Goal: Task Accomplishment & Management: Complete application form

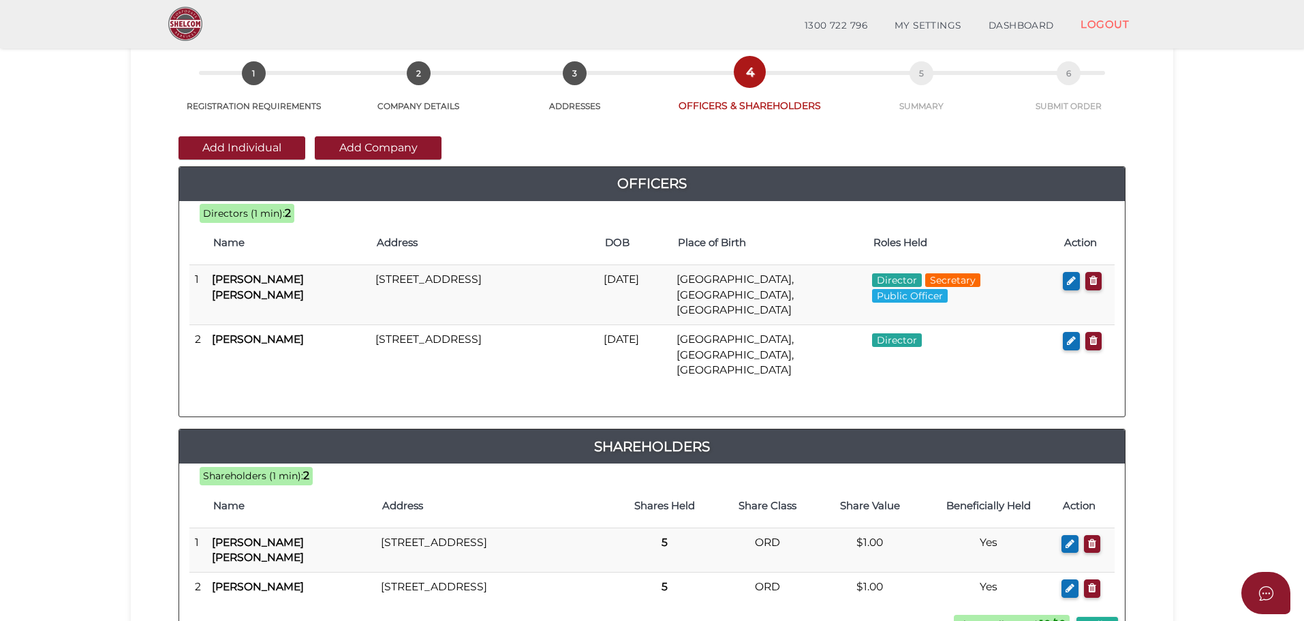
scroll to position [315, 0]
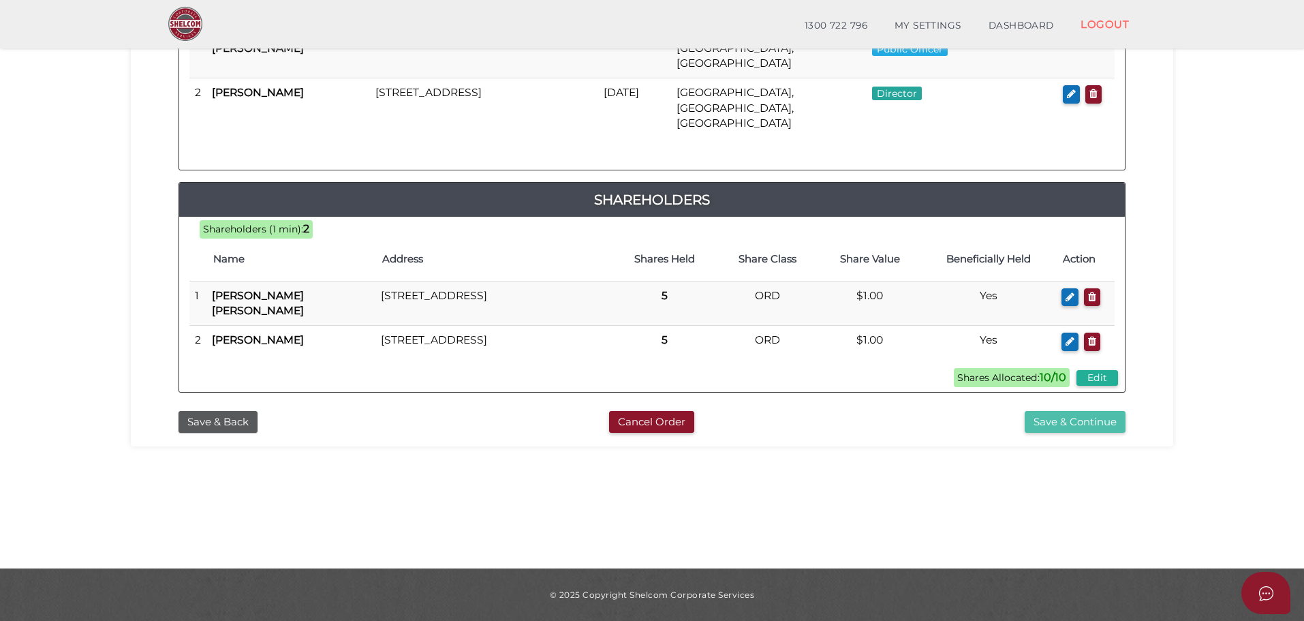
click at [1066, 411] on button "Save & Continue" at bounding box center [1075, 422] width 101 height 22
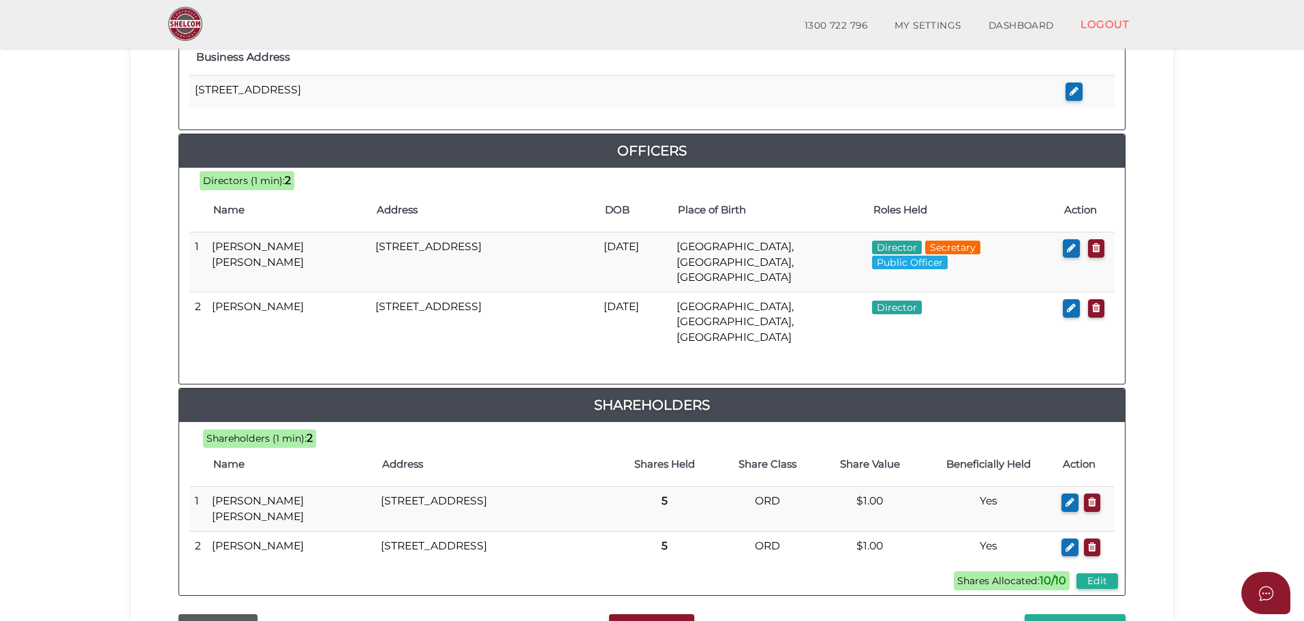
scroll to position [675, 0]
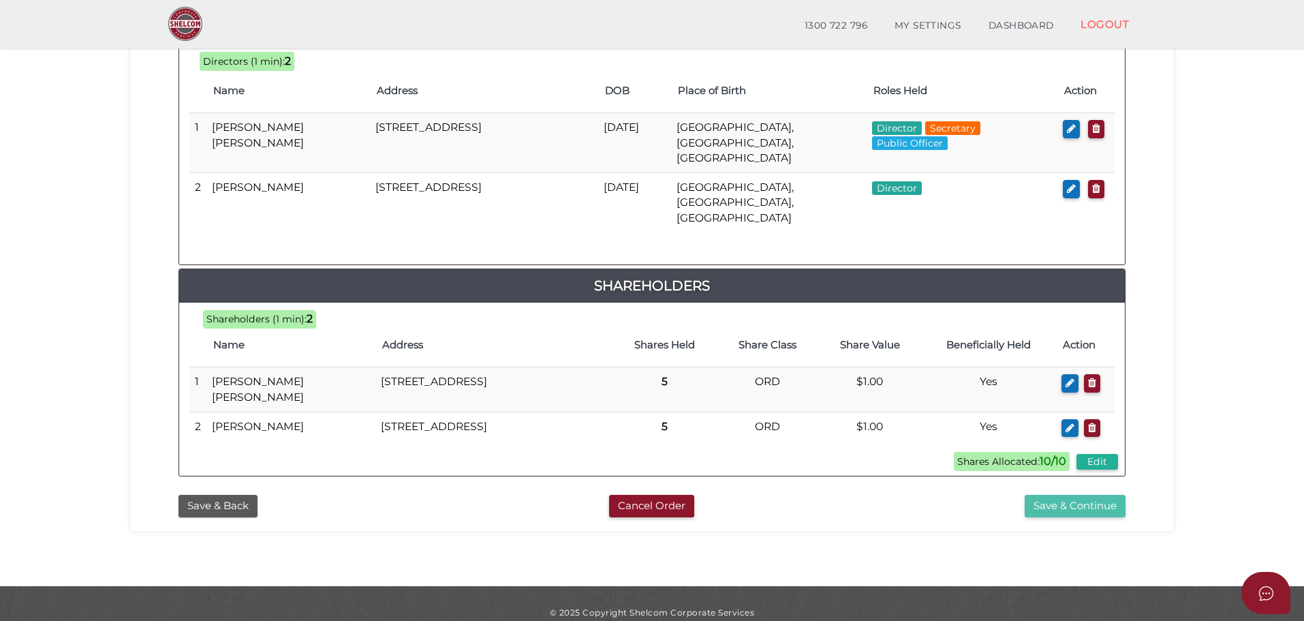
click at [1055, 495] on button "Save & Continue" at bounding box center [1075, 506] width 101 height 22
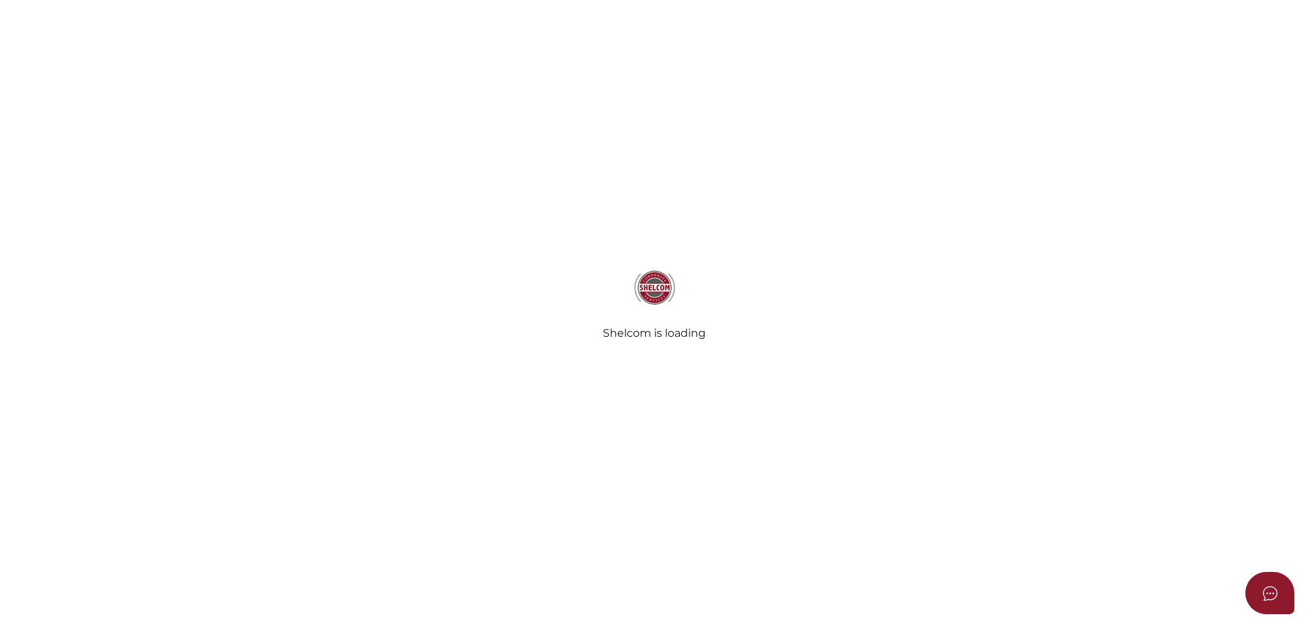
select select "Comb Binding"
select select "No"
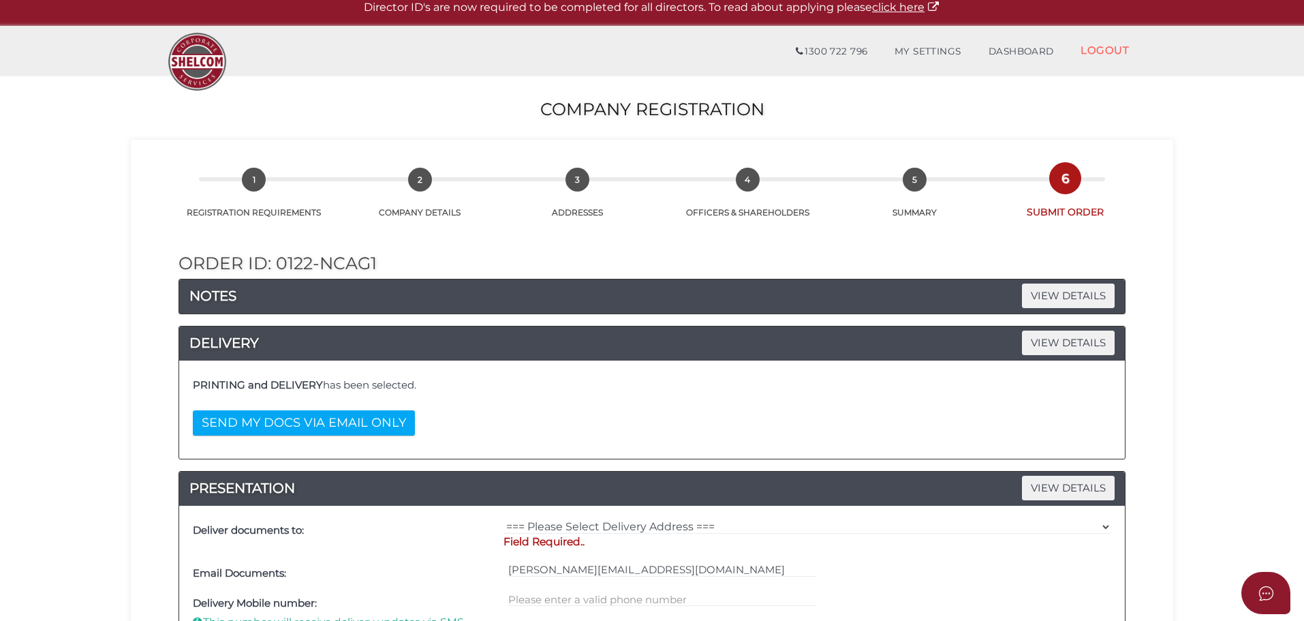
scroll to position [204, 0]
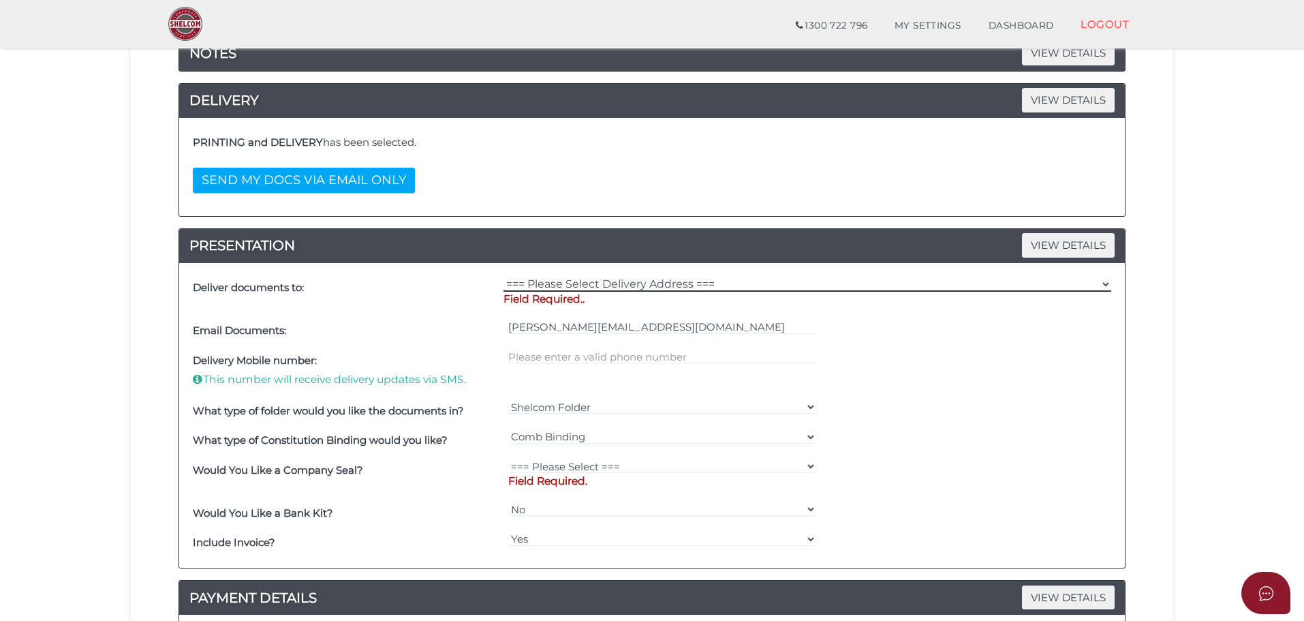
click at [541, 285] on select "=== Please Select Delivery Address === (User Address - Rowan Harman) 2/73 Robin…" at bounding box center [808, 284] width 608 height 15
select select "Other"
click at [504, 277] on select "=== Please Select Delivery Address === (User Address - Rowan Harman) 2/73 Robin…" at bounding box center [808, 284] width 608 height 15
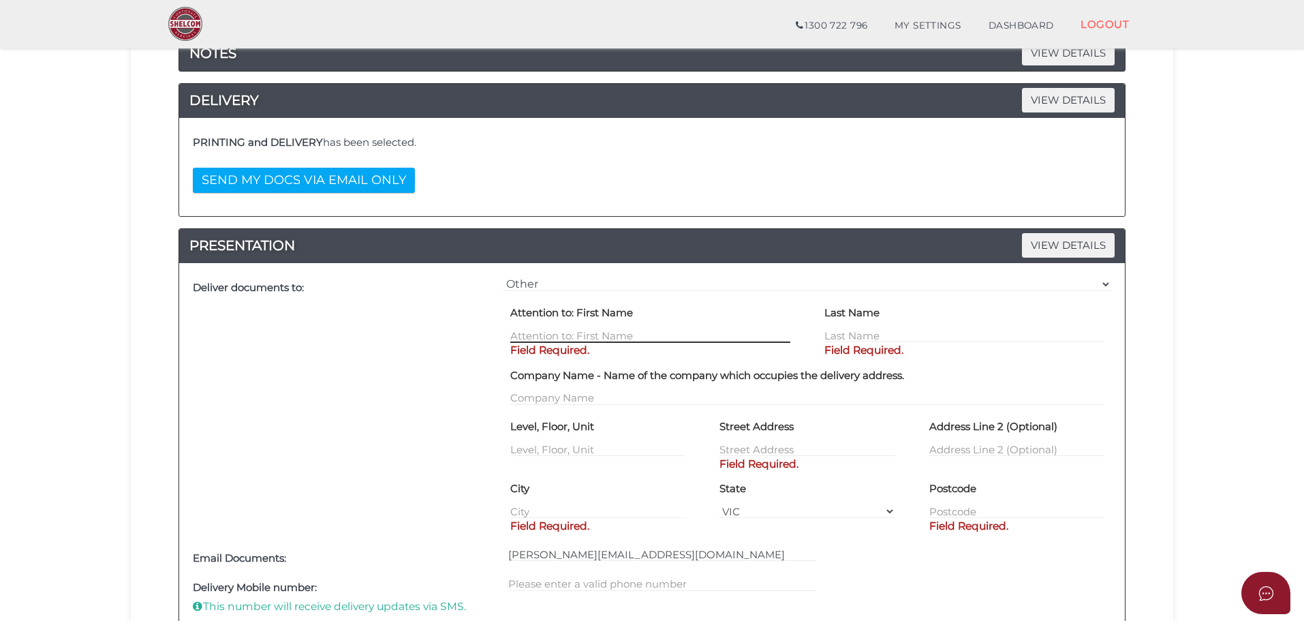
click at [543, 329] on input "text" at bounding box center [650, 335] width 280 height 15
type input "ROWAN"
type input "HARMAN"
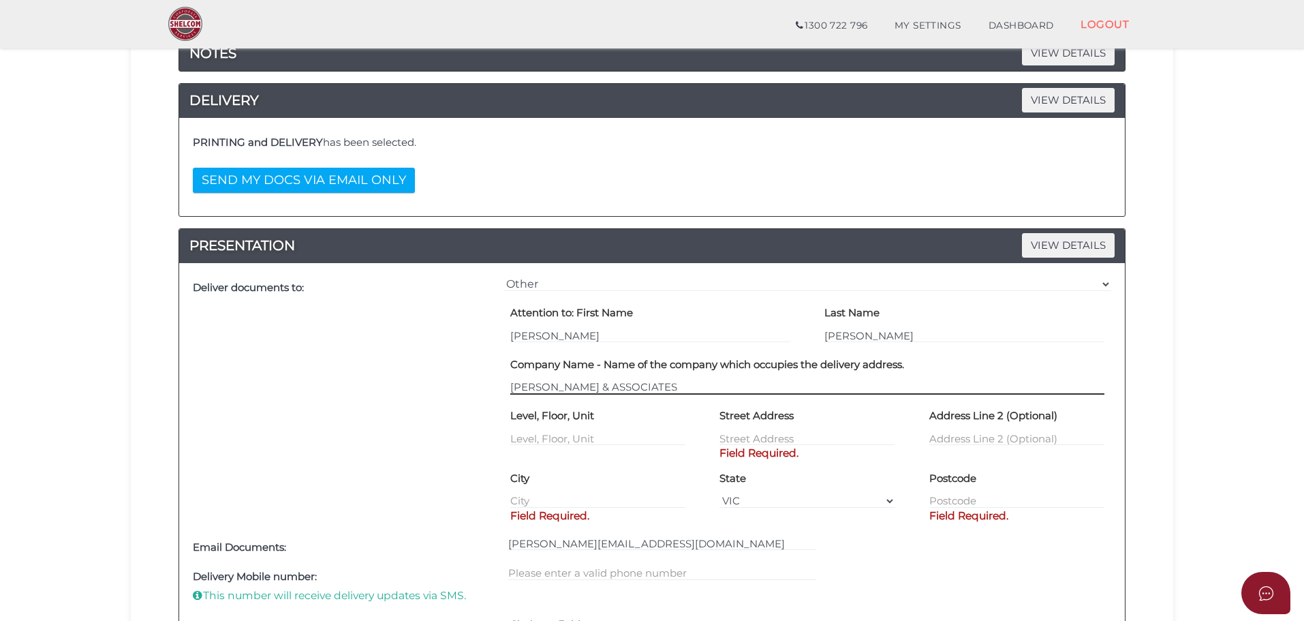
type input "R. HARMAN & ASSOCIATES"
type input "2"
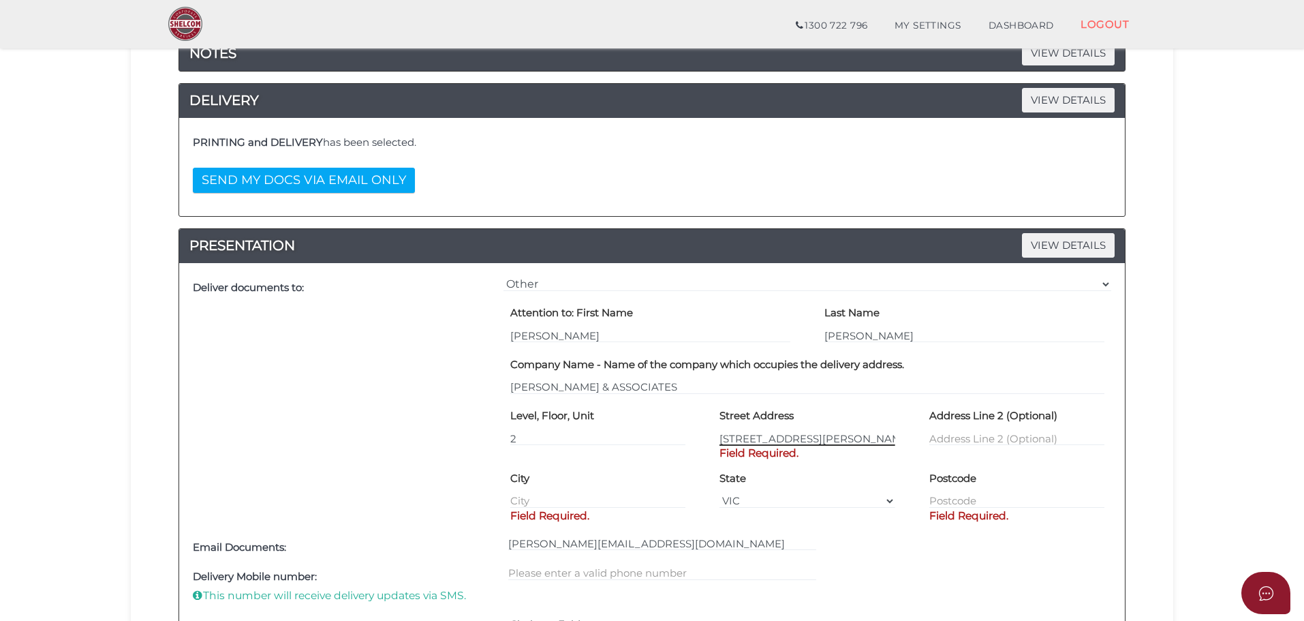
type input "73 ROBINSON STREET"
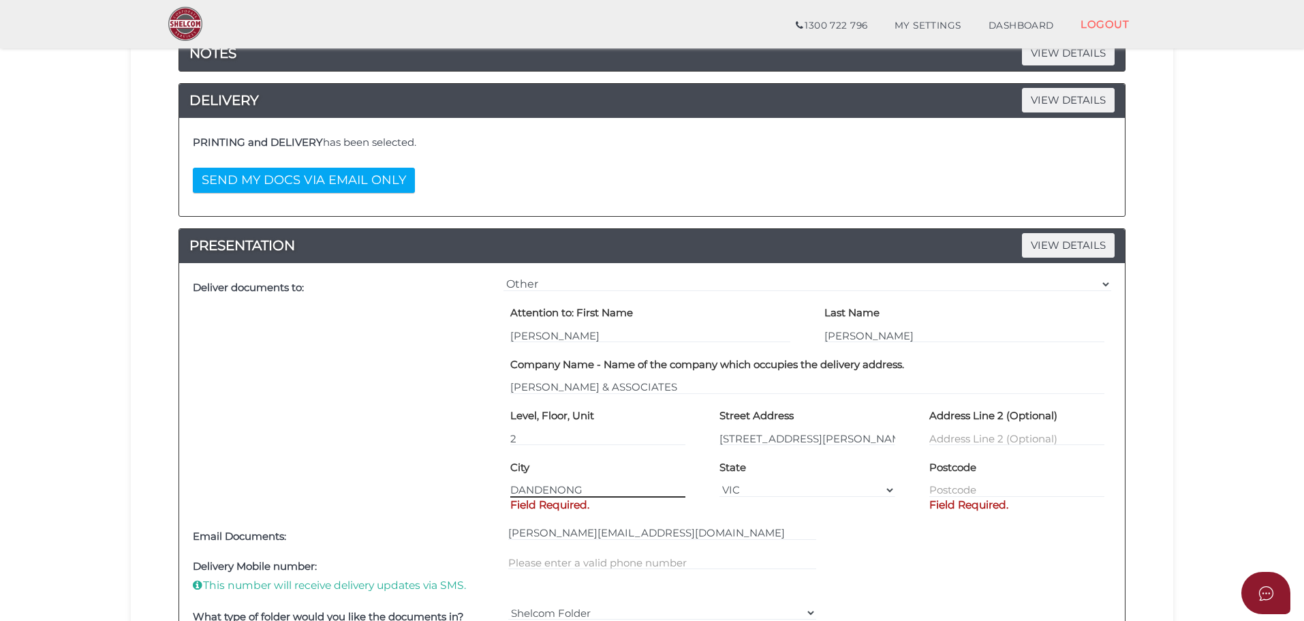
type input "DANDENONG"
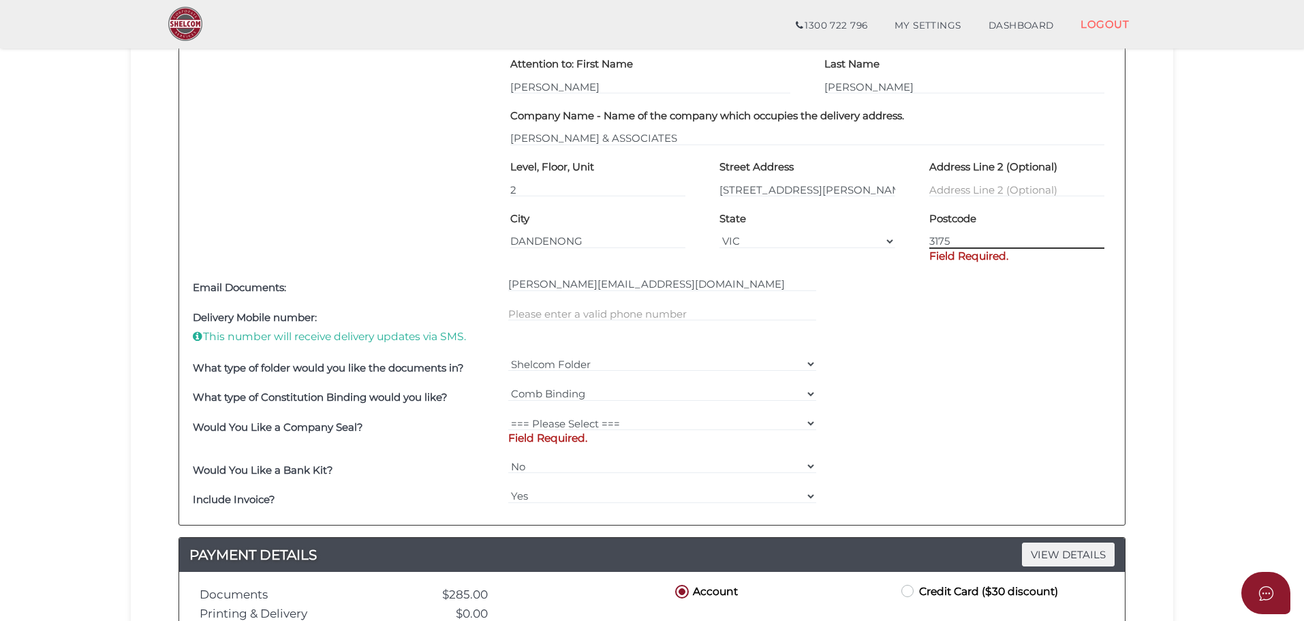
scroll to position [477, 0]
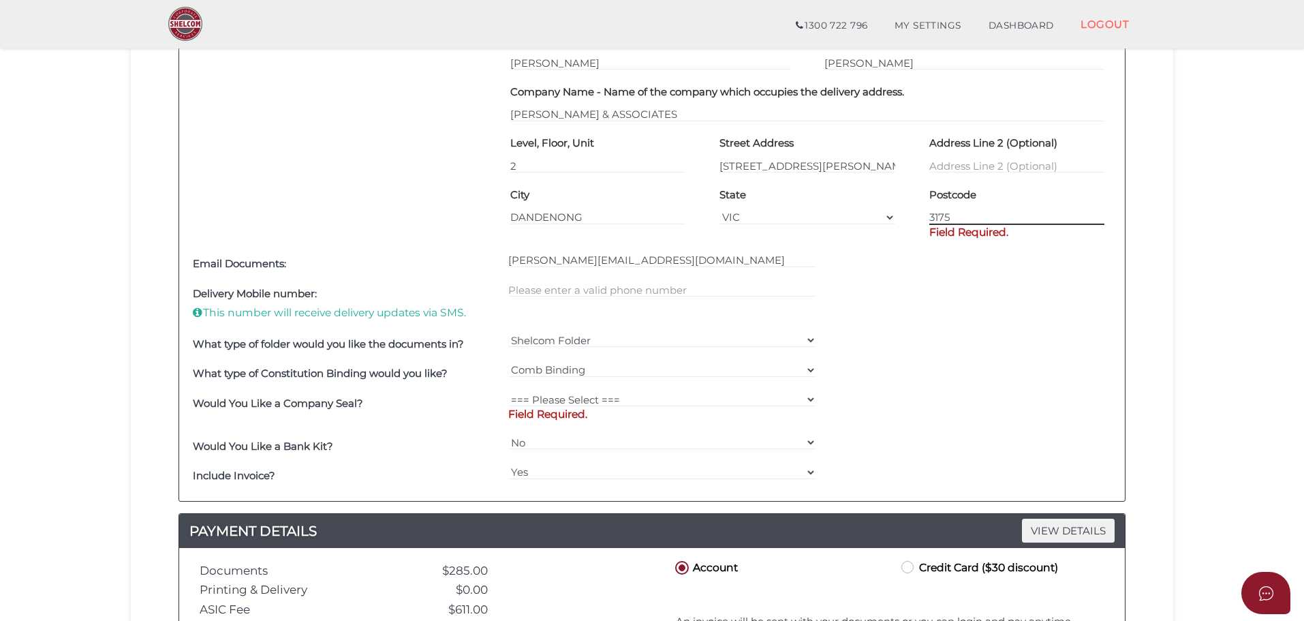
type input "3175"
click at [560, 397] on div "=== Please Select === Fold Seal $50 No Seal Field Required." at bounding box center [662, 409] width 315 height 43
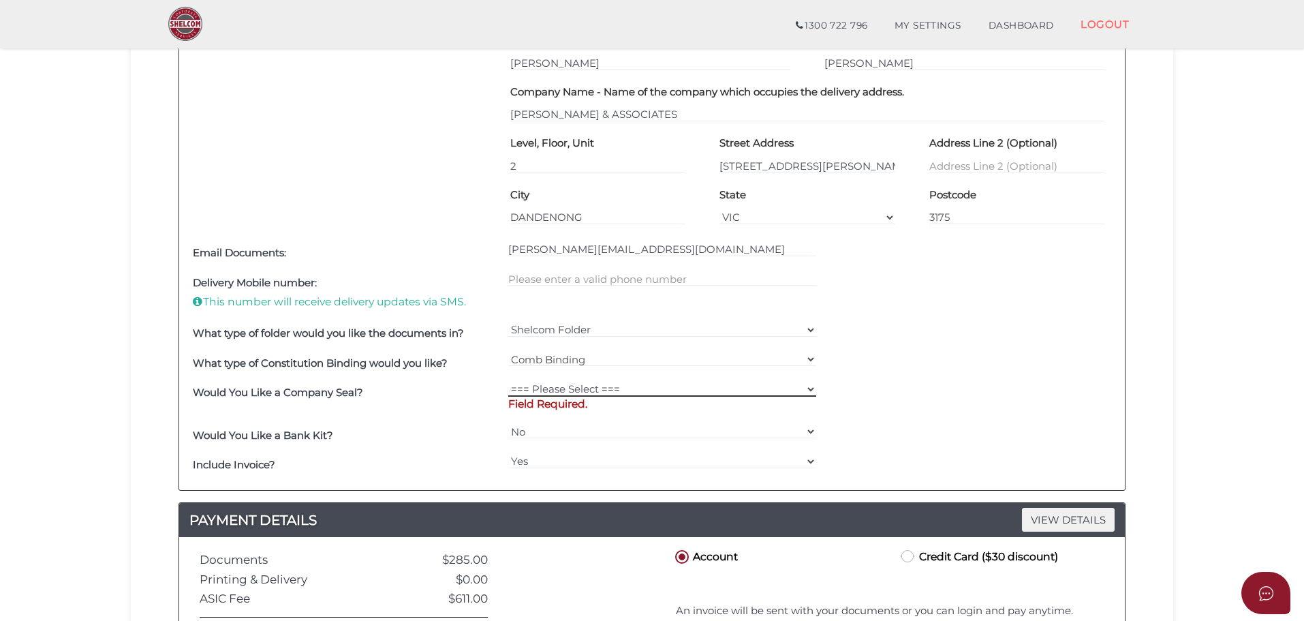
select select "0"
click at [508, 382] on select "=== Please Select === Fold Seal $50 No Seal" at bounding box center [662, 389] width 309 height 15
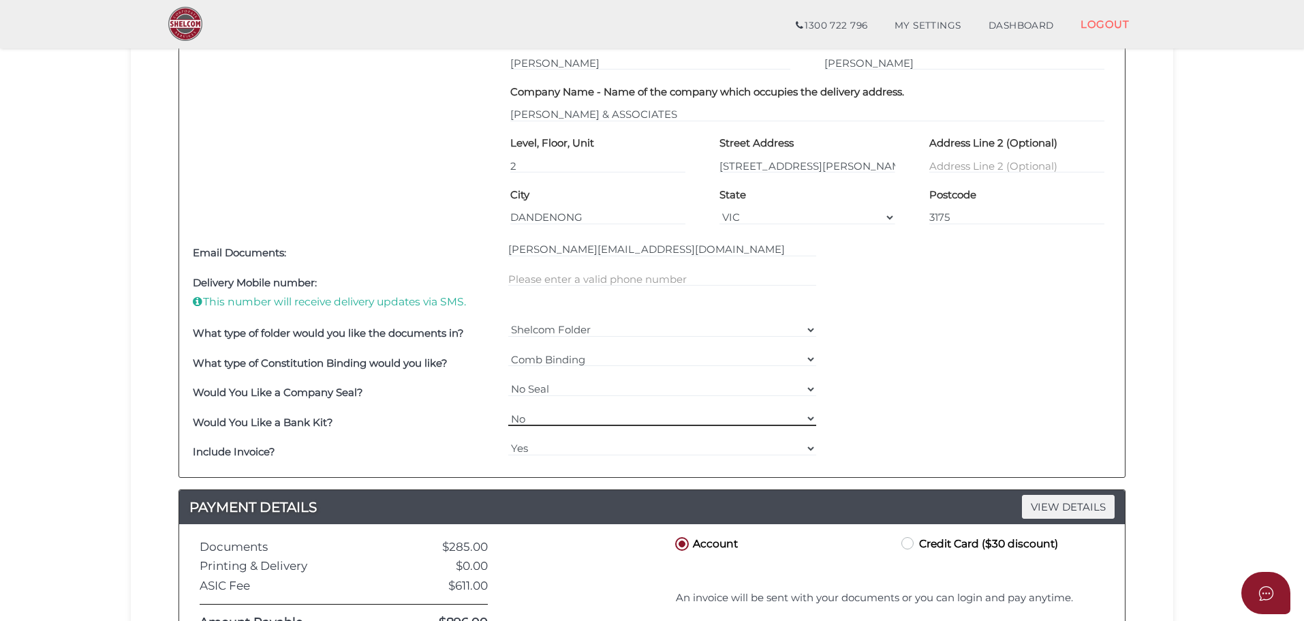
click at [534, 417] on select "Yes No" at bounding box center [662, 418] width 309 height 15
select select "Yes"
click at [508, 411] on select "Yes No" at bounding box center [662, 418] width 309 height 15
click at [528, 446] on select "Yes No" at bounding box center [662, 448] width 309 height 15
select select "No"
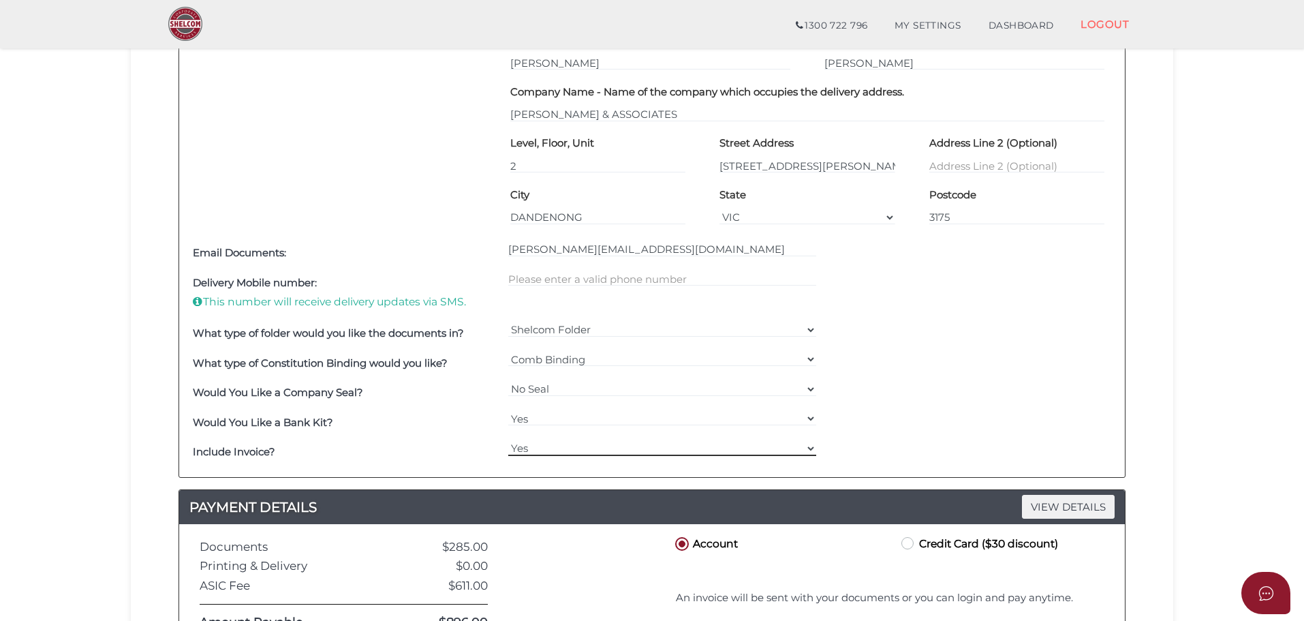
click at [508, 441] on select "Yes No" at bounding box center [662, 448] width 309 height 15
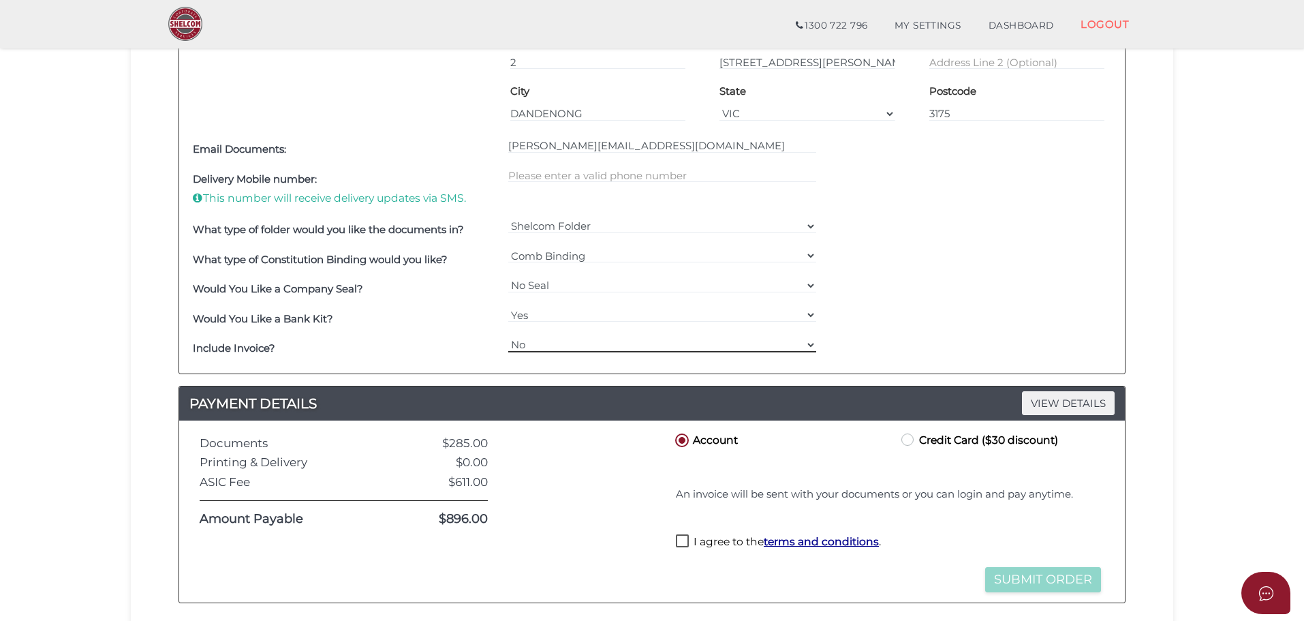
scroll to position [681, 0]
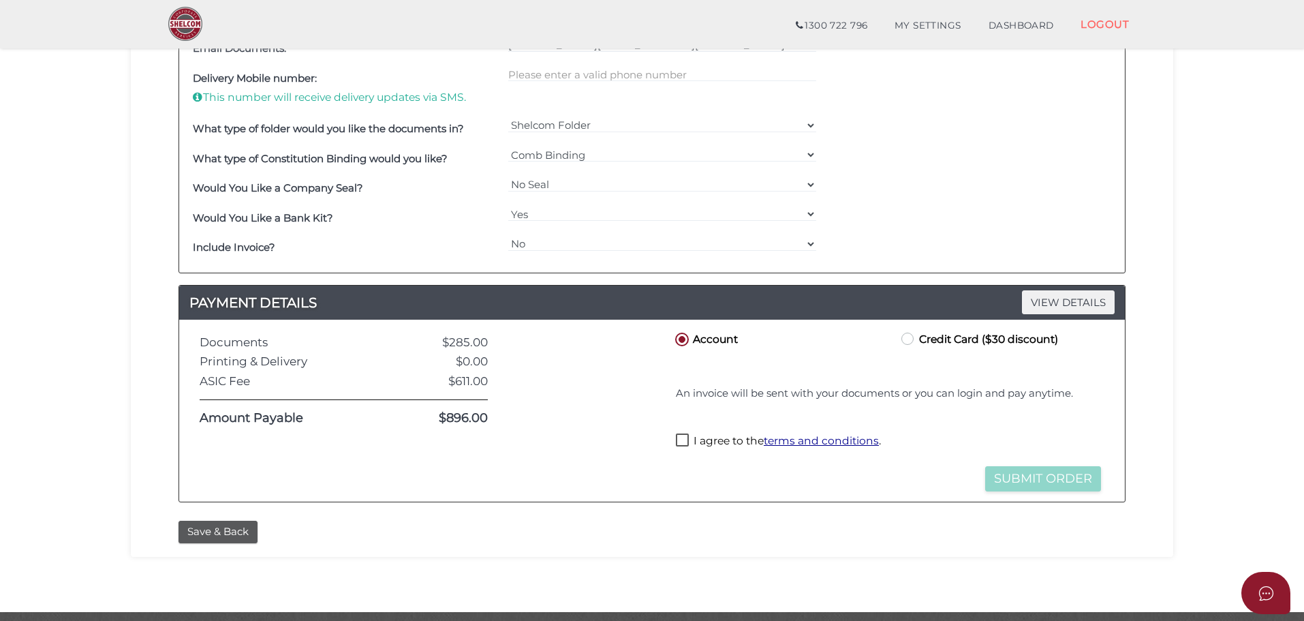
click at [907, 339] on label "Credit Card ($30 discount)" at bounding box center [978, 338] width 159 height 17
radio input "true"
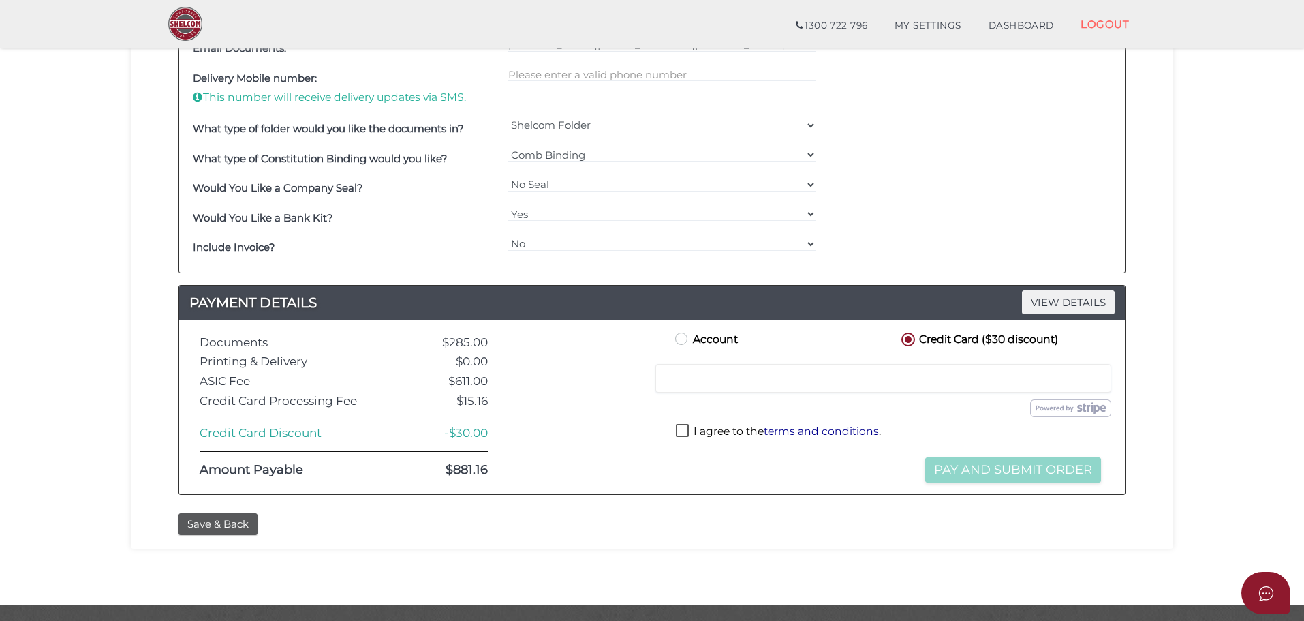
click at [679, 429] on label "I agree to the terms and conditions ." at bounding box center [778, 432] width 205 height 17
checkbox input "true"
click at [980, 467] on button "Pay and Submit Order" at bounding box center [1013, 469] width 176 height 25
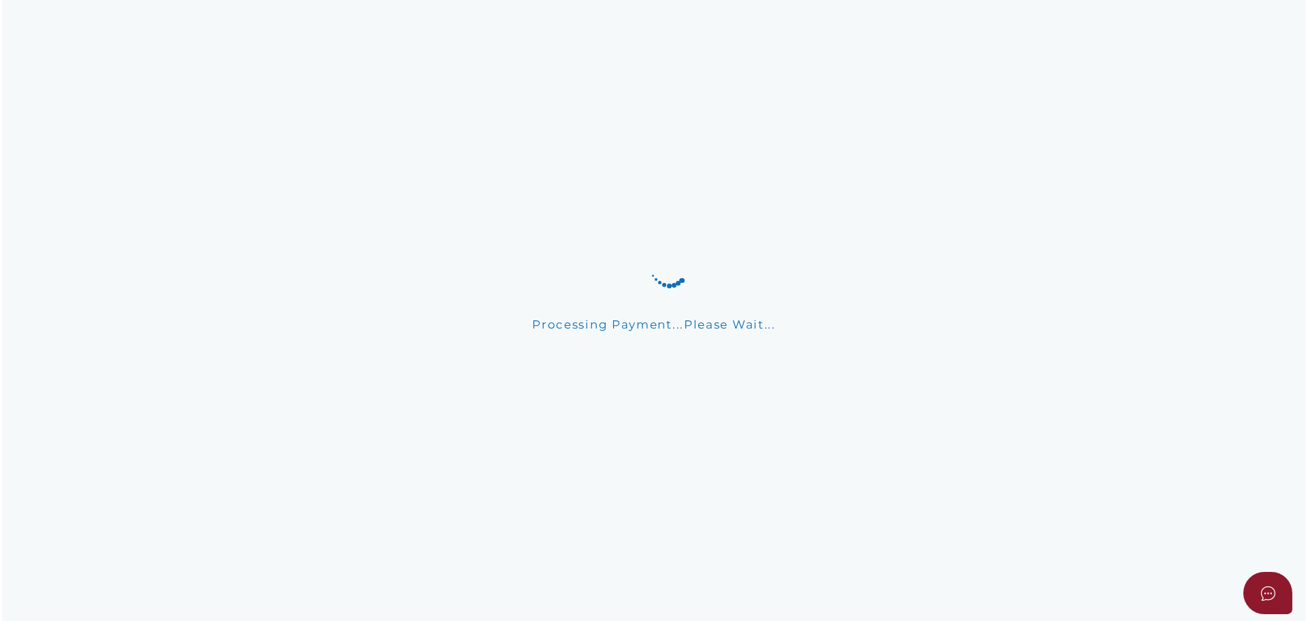
scroll to position [0, 0]
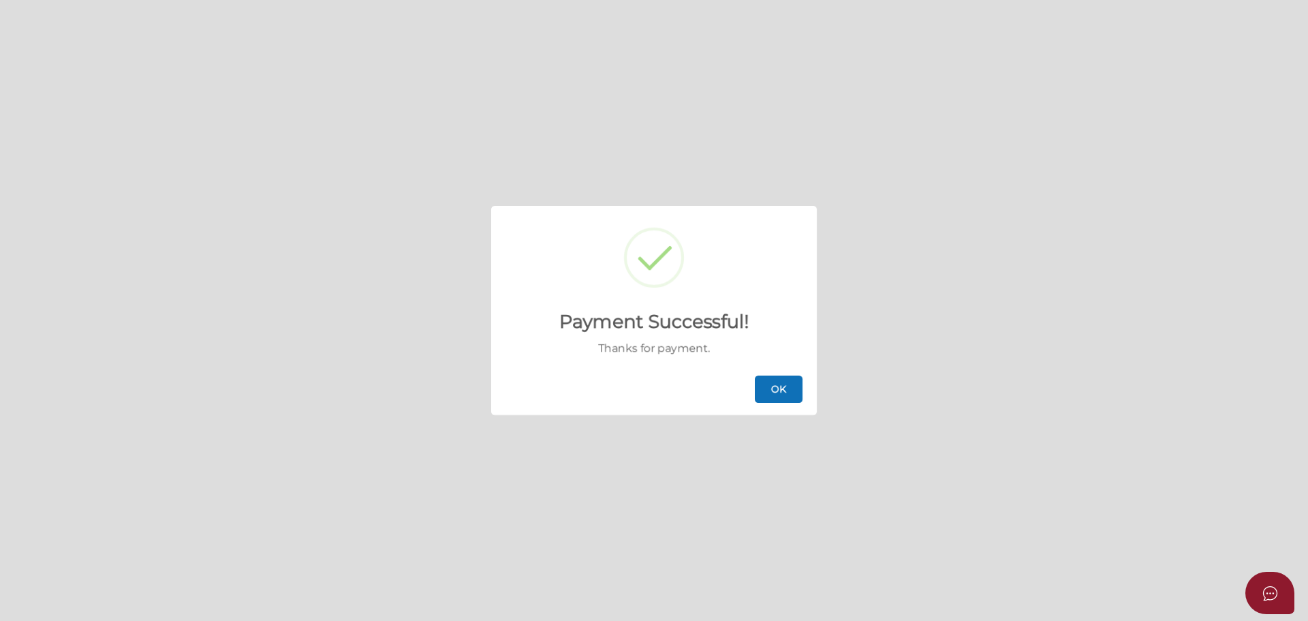
click at [771, 391] on button "OK" at bounding box center [779, 388] width 48 height 27
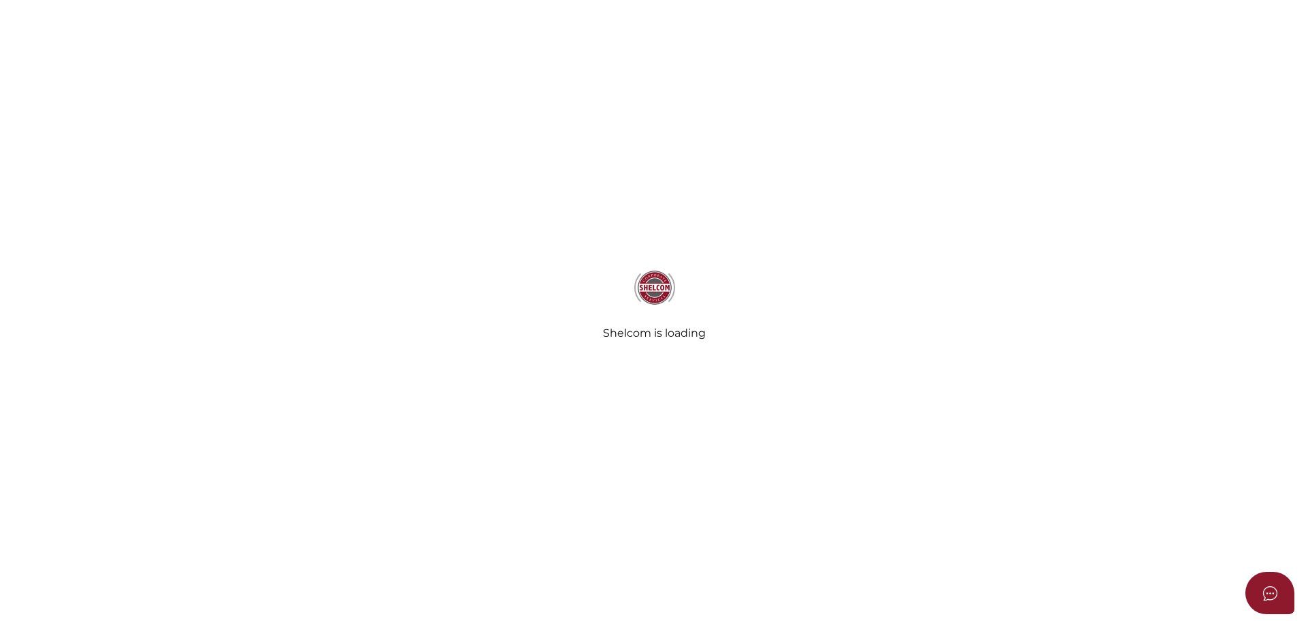
select select
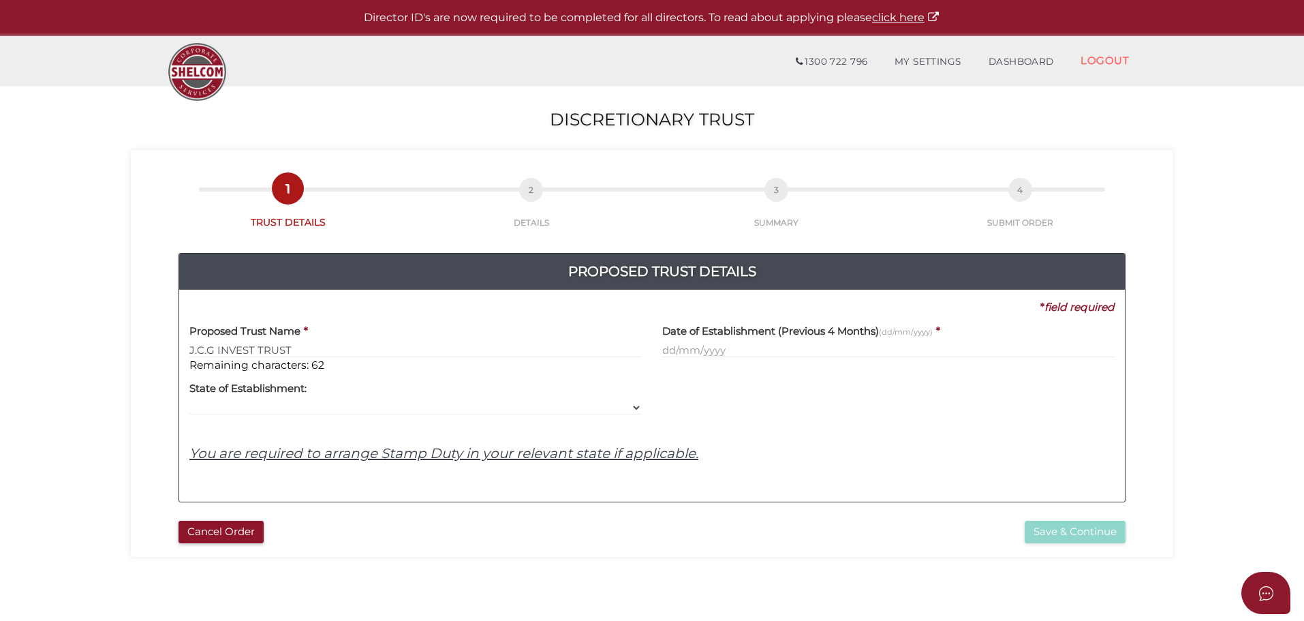
type input "J.C.G INVEST TRUST"
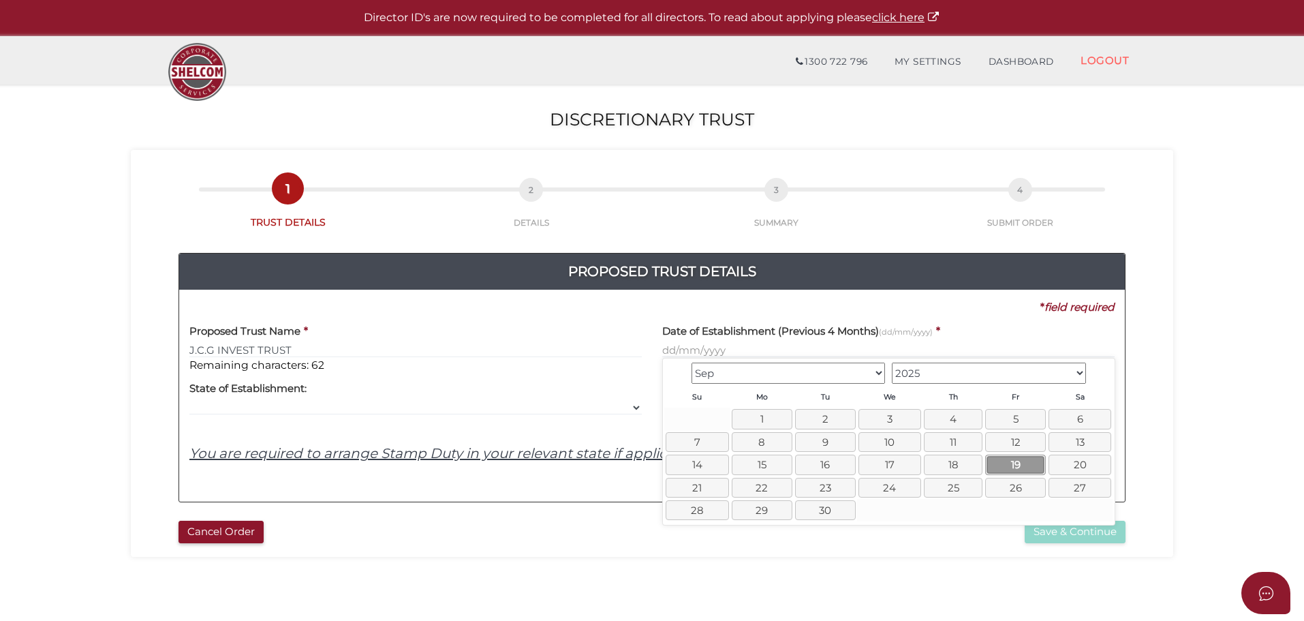
click at [1020, 462] on link "19" at bounding box center [1015, 464] width 61 height 20
type input "19/09/2025"
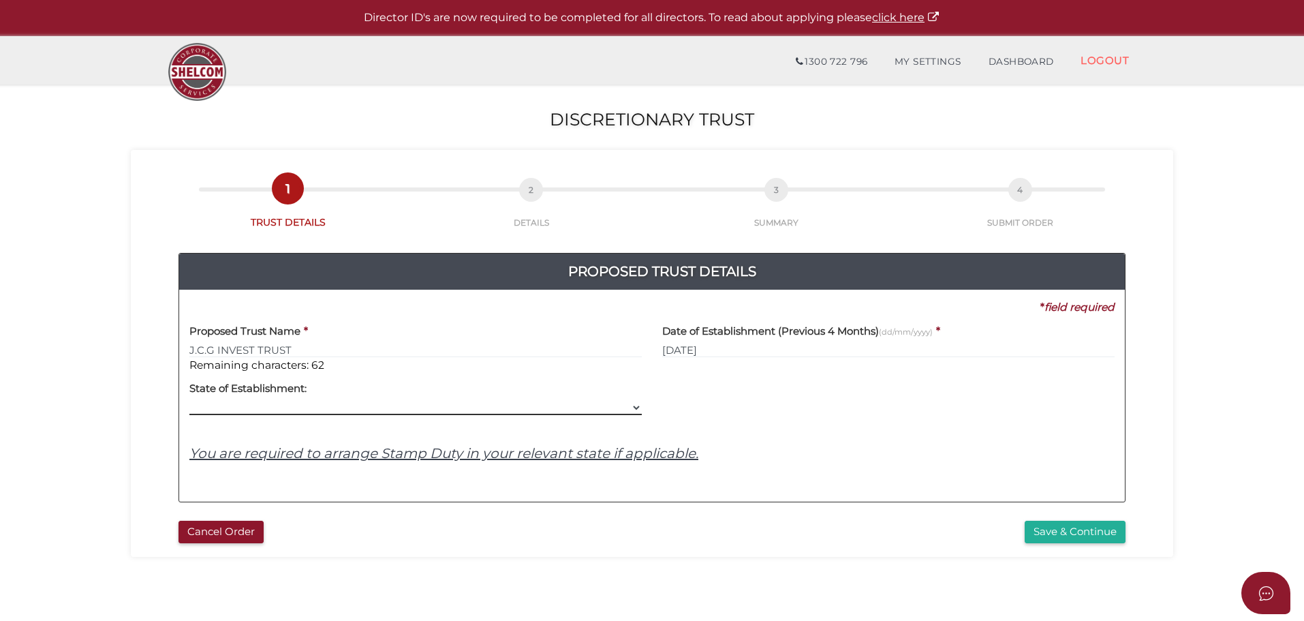
click at [270, 404] on select "VIC ACT NSW NT QLD TAS WA SA" at bounding box center [415, 407] width 452 height 15
select select "VIC"
click at [189, 400] on select "VIC ACT NSW NT QLD TAS WA SA" at bounding box center [415, 407] width 452 height 15
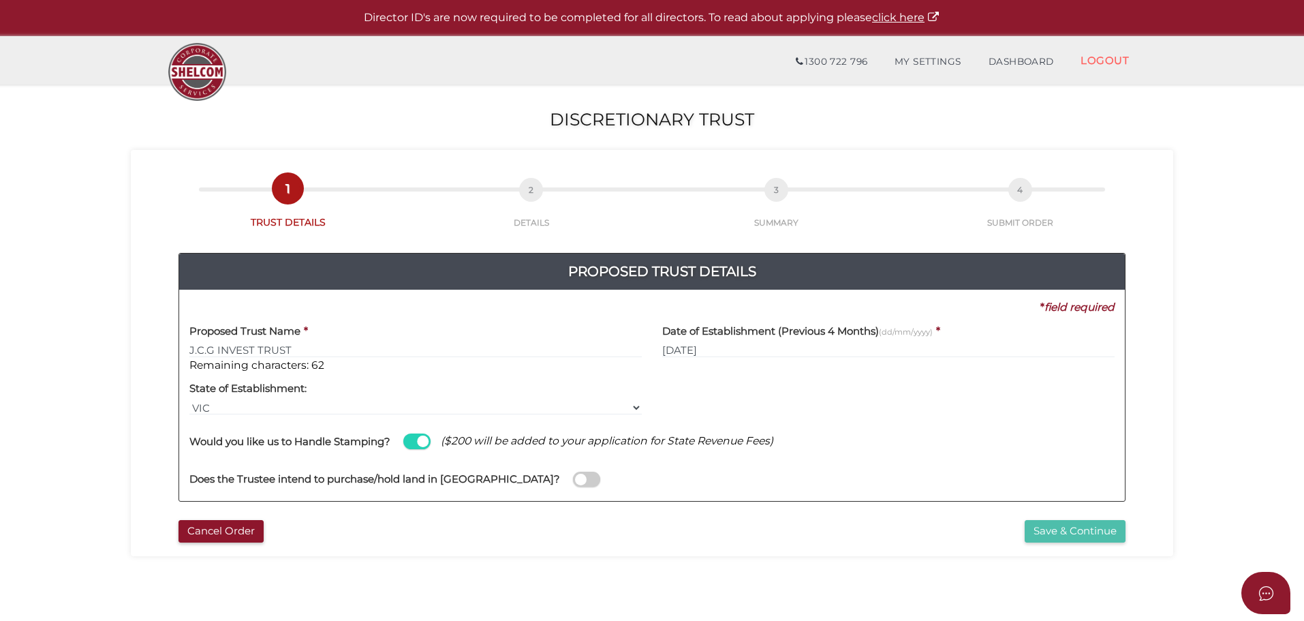
click at [1055, 527] on button "Save & Continue" at bounding box center [1075, 531] width 101 height 22
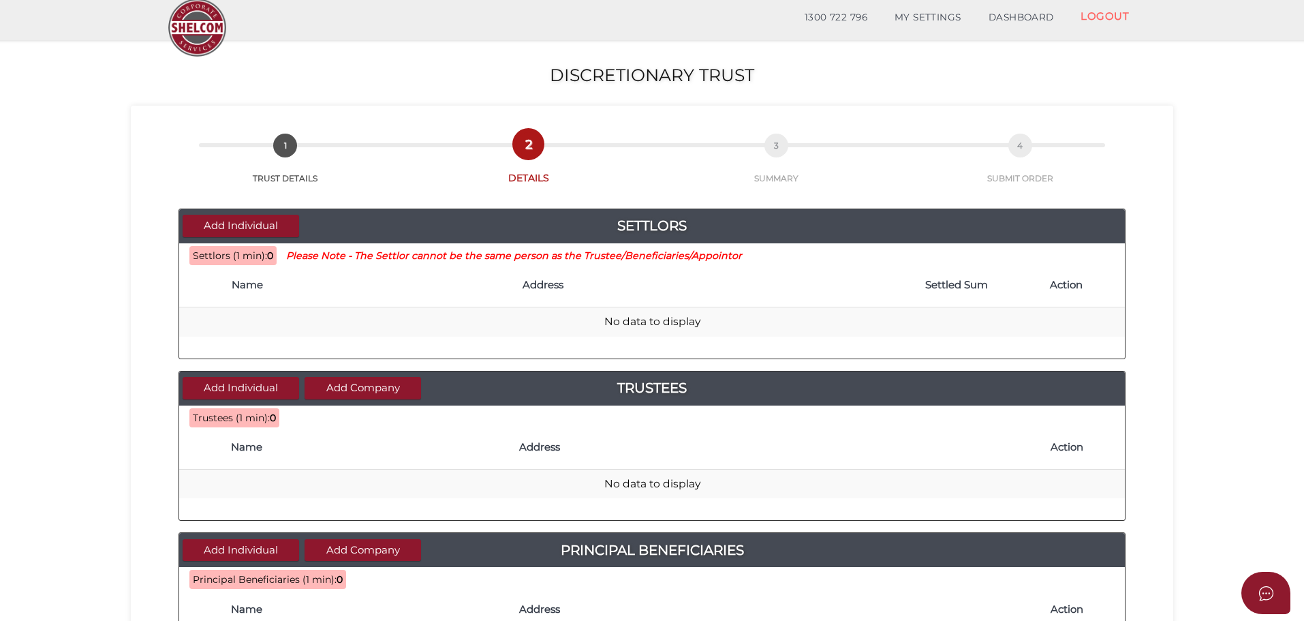
scroll to position [68, 0]
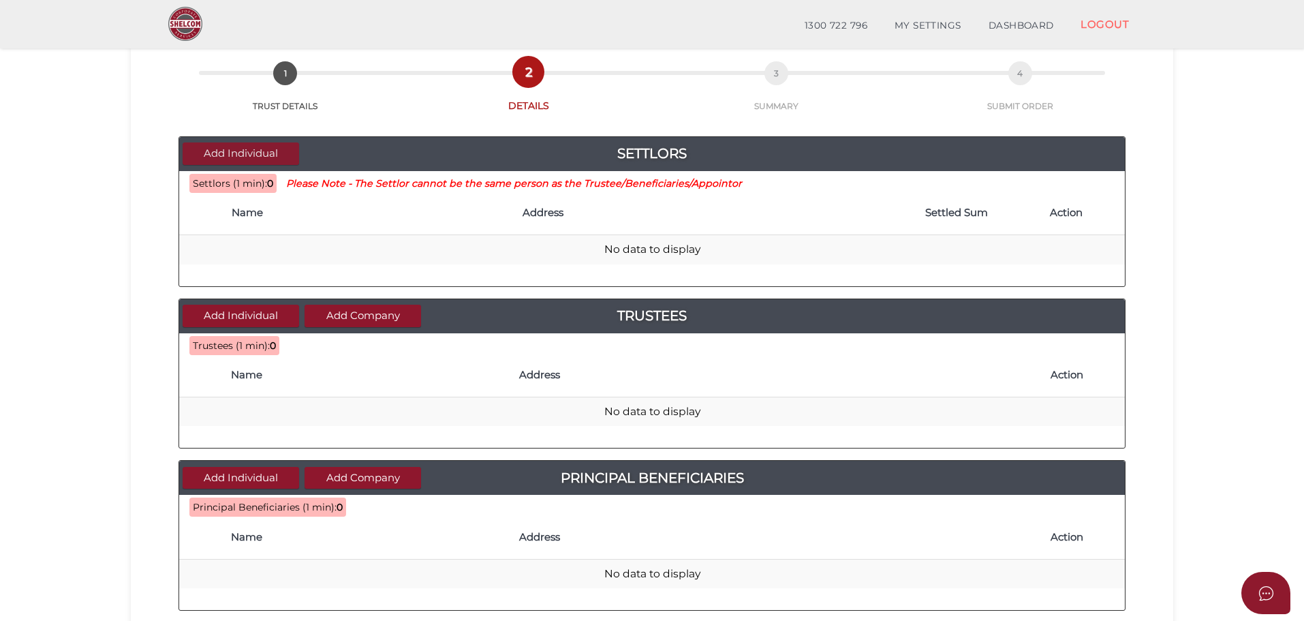
click at [234, 153] on button "Add Individual" at bounding box center [241, 153] width 117 height 22
